Goal: Check status: Check status

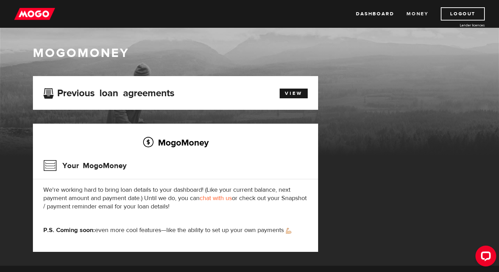
click at [416, 14] on link "Money" at bounding box center [418, 13] width 22 height 13
click at [24, 16] on img at bounding box center [34, 13] width 41 height 13
click at [426, 11] on link "Money" at bounding box center [418, 13] width 22 height 13
click at [303, 92] on link "View" at bounding box center [294, 93] width 28 height 10
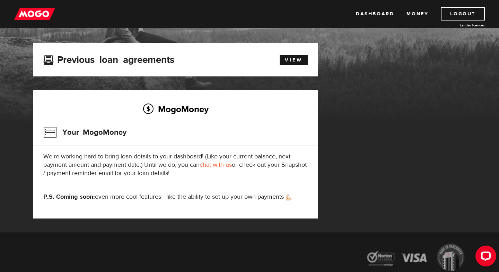
scroll to position [63, 0]
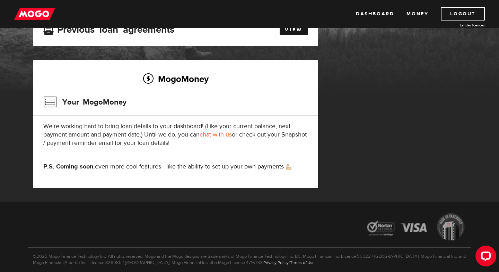
click at [182, 32] on div "Previous loan agreements" at bounding box center [152, 29] width 229 height 13
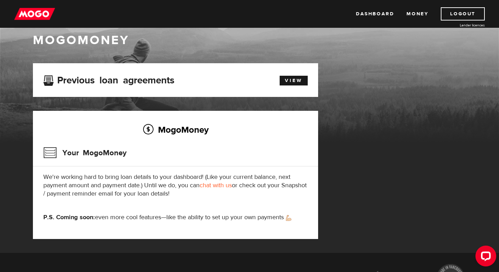
scroll to position [0, 0]
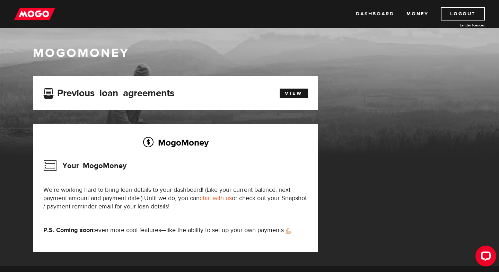
click at [380, 13] on link "Dashboard" at bounding box center [375, 13] width 38 height 13
click at [390, 12] on link "Dashboard" at bounding box center [375, 13] width 38 height 13
